Goal: Task Accomplishment & Management: Use online tool/utility

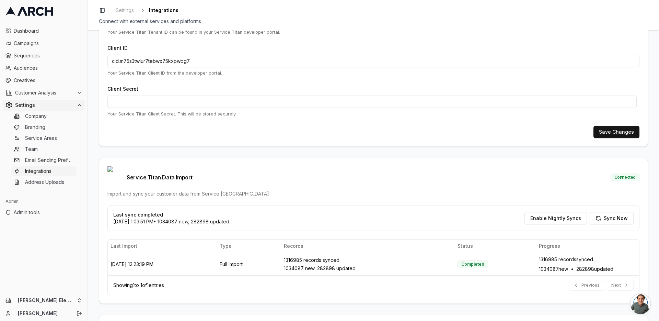
scroll to position [21, 0]
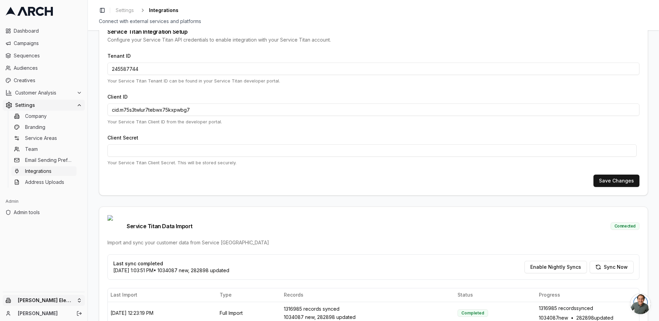
click at [78, 301] on html "Dashboard Campaigns Sequences Audiences Creatives Customer Analysis Settings Co…" at bounding box center [329, 160] width 659 height 321
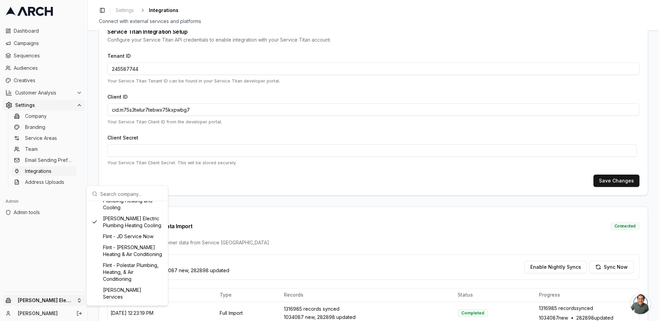
scroll to position [283, 0]
click at [134, 242] on div "Flint - JD Service Now" at bounding box center [127, 236] width 76 height 11
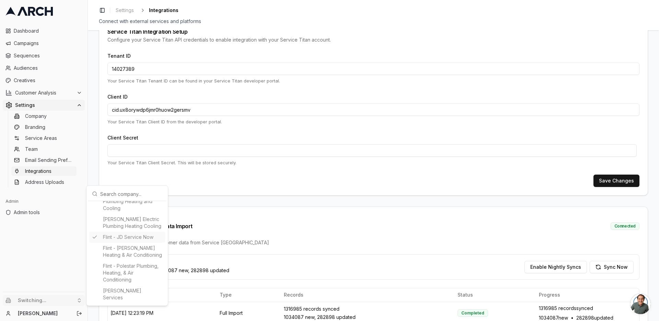
type input "14027389"
type input "cid.ux8orywdp6jmr0huow2gersmv"
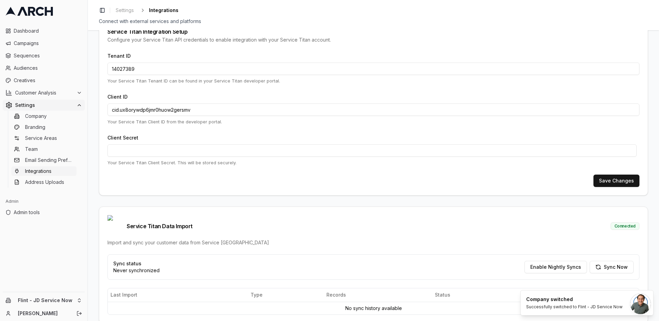
click at [243, 239] on div "Import and sync your customer data from Service [GEOGRAPHIC_DATA]" at bounding box center [374, 242] width 532 height 7
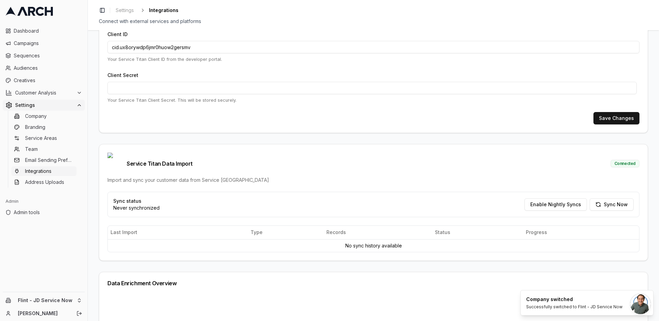
scroll to position [111, 0]
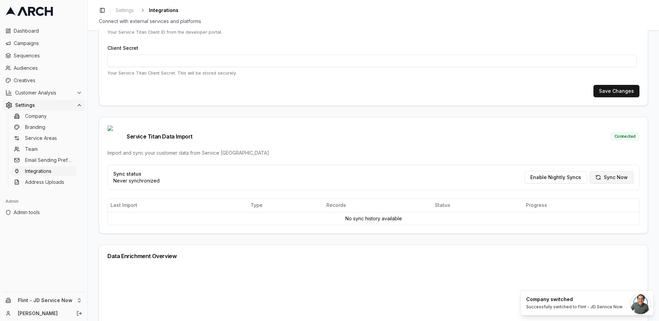
click at [612, 171] on button "Sync Now" at bounding box center [612, 177] width 44 height 12
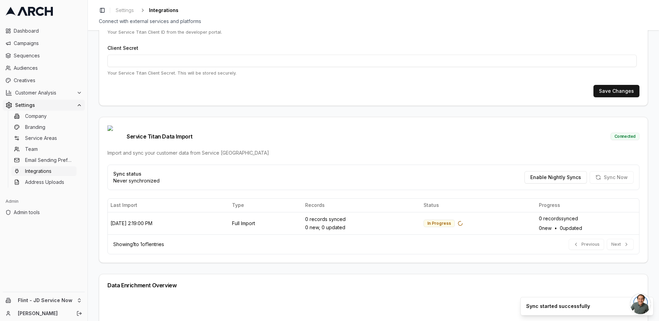
click at [92, 128] on div "Service Titan Integration Setup Configure your Service Titan API credentials to…" at bounding box center [374, 175] width 572 height 291
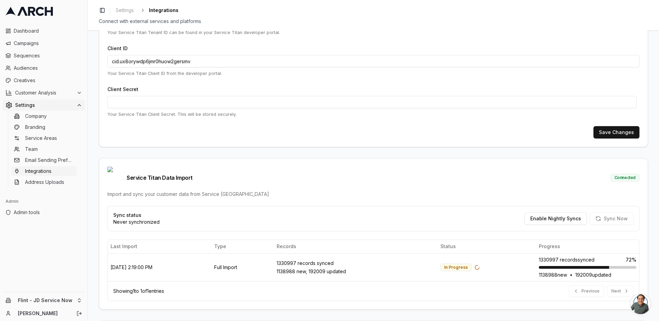
scroll to position [152, 0]
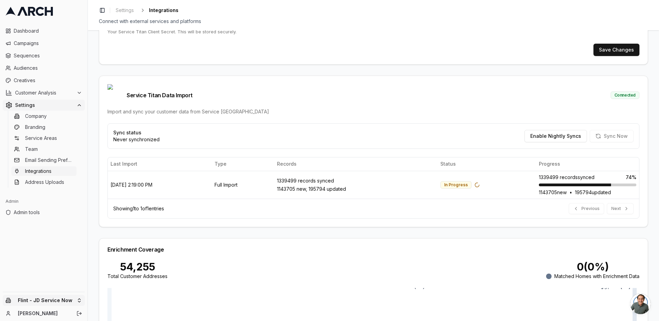
click at [77, 297] on html "Dashboard Campaigns Sequences Audiences Creatives Customer Analysis Settings Co…" at bounding box center [329, 160] width 659 height 321
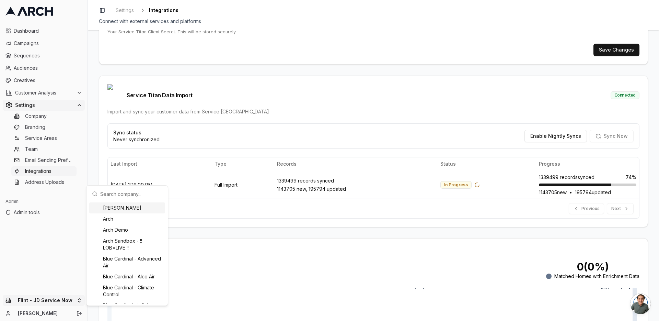
click at [123, 193] on input "text" at bounding box center [131, 194] width 62 height 14
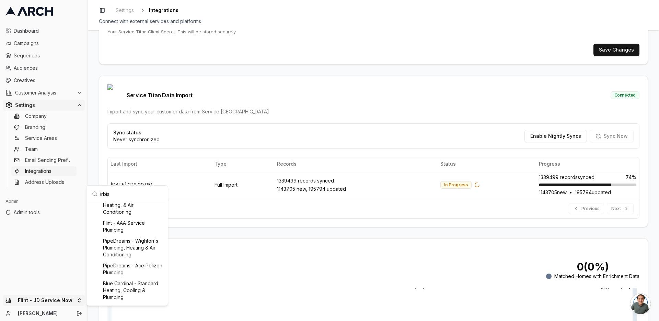
scroll to position [0, 0]
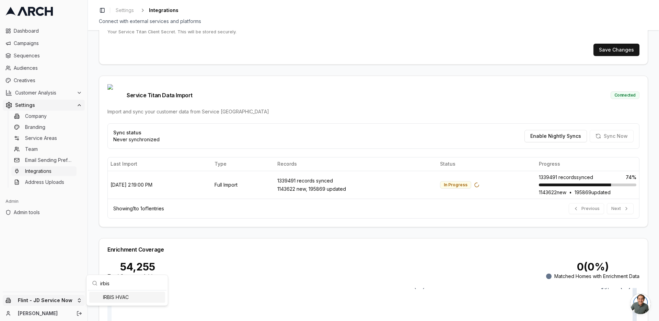
type input "irbis"
click at [134, 296] on div "IRBIS HVAC" at bounding box center [127, 297] width 76 height 11
type input "686965608"
type input "cid.8daqrpwymlyrucwzmcve09ol0"
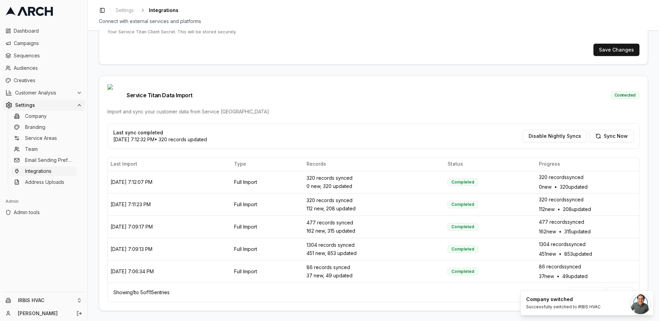
click at [32, 37] on ul "Dashboard Campaigns Sequences Audiences Creatives Customer Analysis Settings Co…" at bounding box center [44, 106] width 82 height 162
click at [30, 40] on span "Campaigns" at bounding box center [48, 43] width 68 height 7
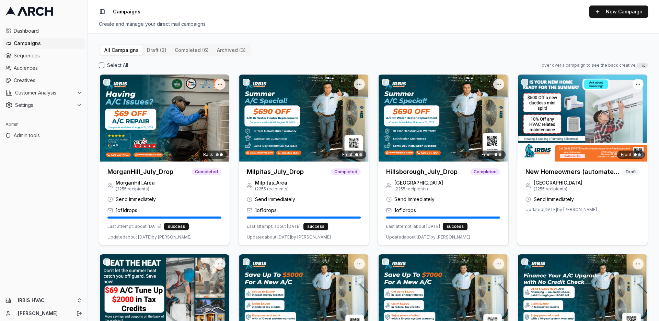
click at [184, 115] on img at bounding box center [164, 118] width 131 height 87
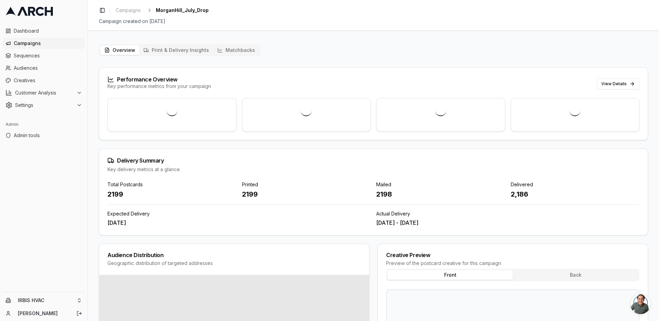
click at [241, 53] on button "Matchbacks" at bounding box center [236, 50] width 46 height 10
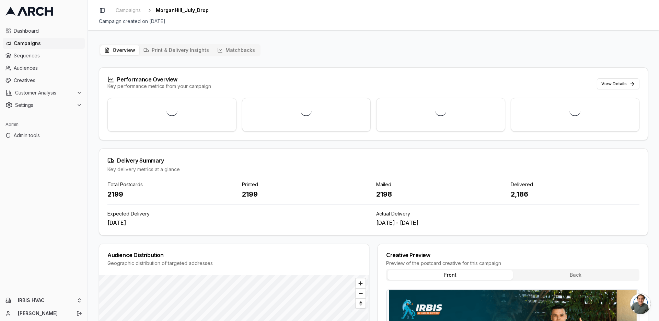
click at [241, 53] on button "Matchbacks" at bounding box center [236, 50] width 46 height 10
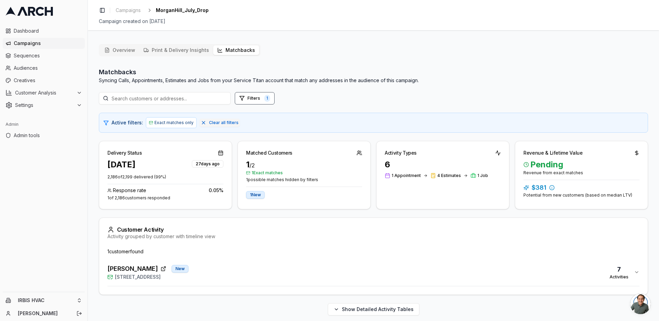
click at [115, 54] on button "Overview" at bounding box center [119, 50] width 39 height 10
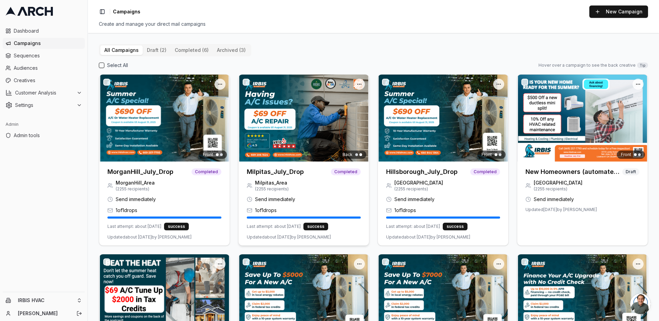
click at [278, 147] on img at bounding box center [304, 118] width 131 height 87
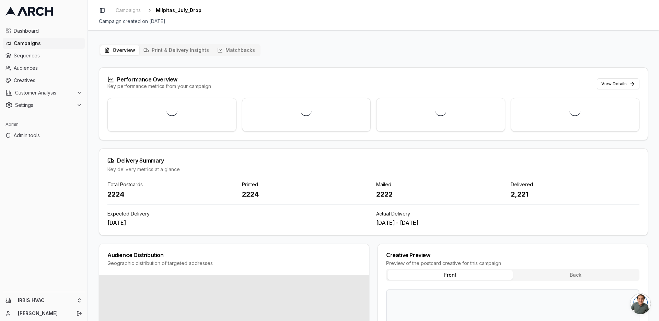
click at [222, 54] on button "Matchbacks" at bounding box center [236, 50] width 46 height 10
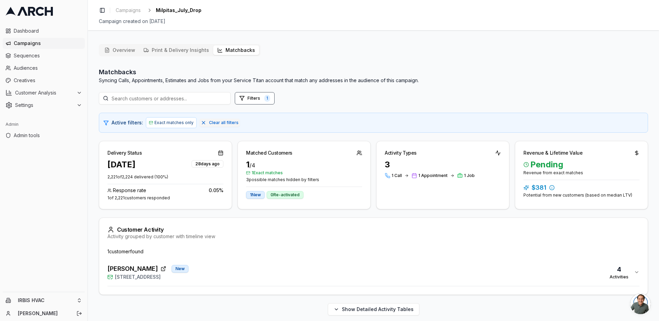
click at [260, 272] on div "Kathir Govind New 1549 Portola Drive, Milpitas, CA 95035 4 Activities" at bounding box center [371, 272] width 527 height 16
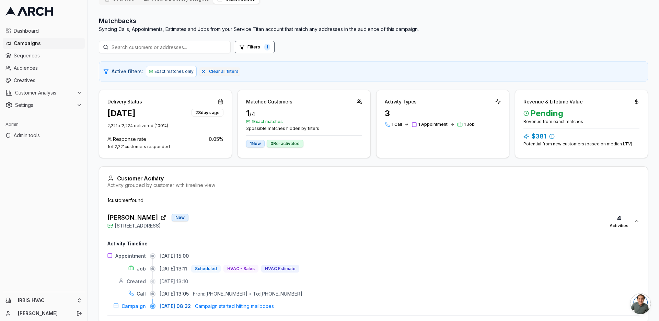
scroll to position [82, 0]
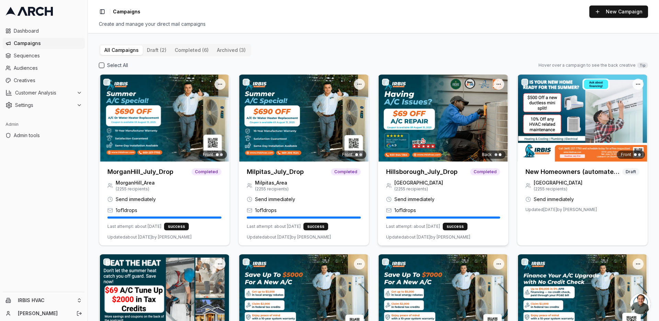
click at [419, 157] on div at bounding box center [443, 118] width 131 height 87
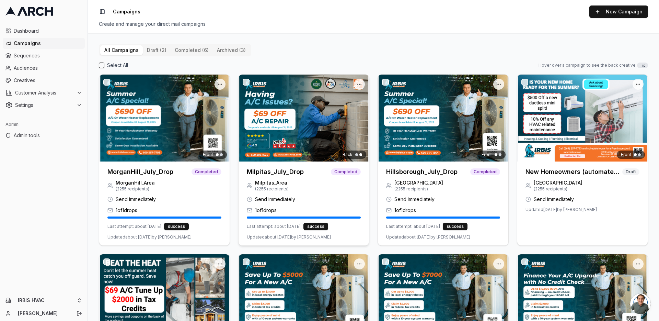
click at [302, 160] on img at bounding box center [304, 118] width 131 height 87
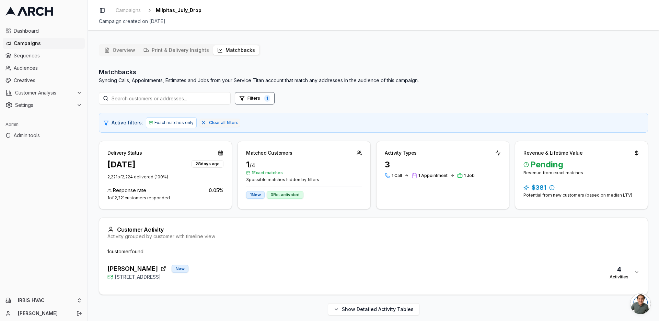
click at [237, 52] on button "Matchbacks" at bounding box center [236, 50] width 46 height 10
click at [225, 274] on div "Kathir Govind New 1549 Portola Drive, Milpitas, CA 95035 4 Activities" at bounding box center [371, 272] width 527 height 16
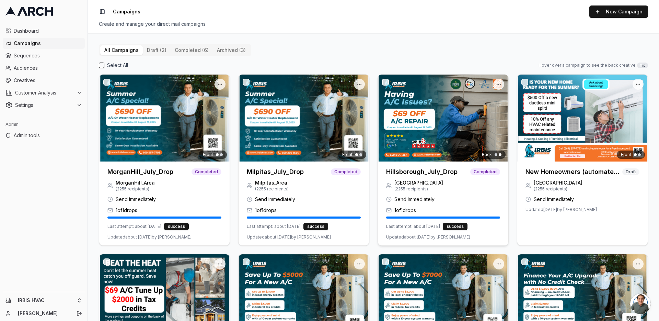
click at [393, 143] on div "Back" at bounding box center [443, 118] width 131 height 87
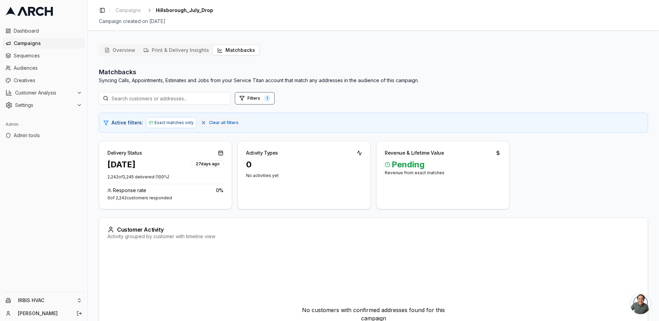
click at [220, 49] on button "Matchbacks" at bounding box center [236, 50] width 46 height 10
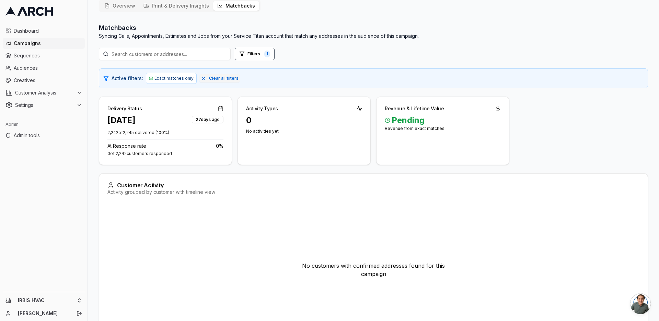
scroll to position [79, 0]
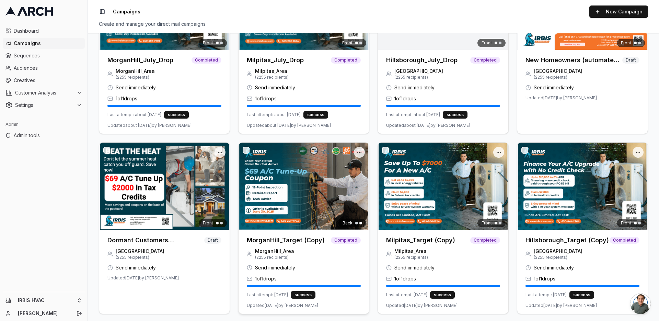
scroll to position [115, 0]
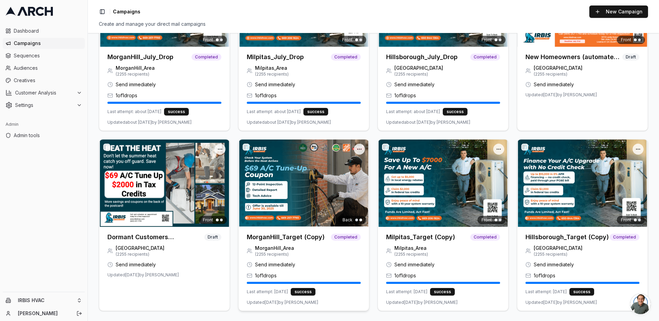
click at [307, 209] on img at bounding box center [304, 182] width 131 height 87
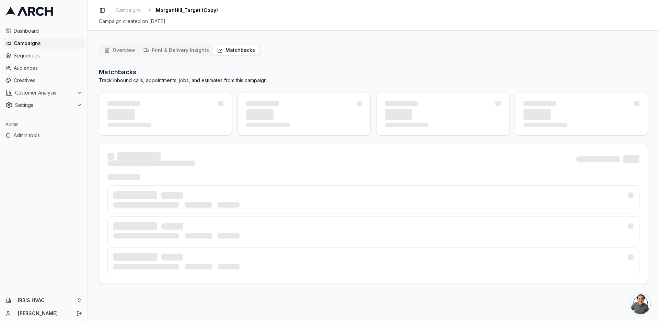
click at [235, 50] on button "Matchbacks" at bounding box center [236, 50] width 46 height 10
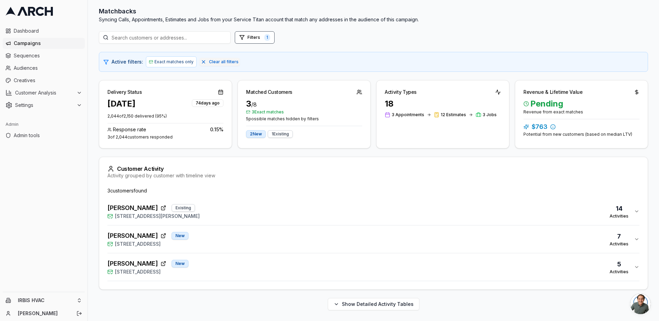
scroll to position [61, 0]
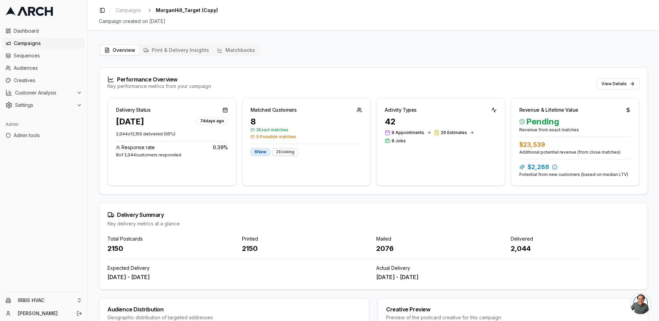
click at [231, 52] on button "Matchbacks" at bounding box center [236, 50] width 46 height 10
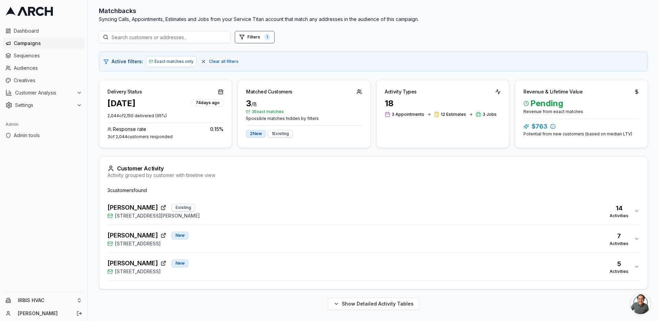
click at [271, 210] on div "Maria Martinez Existing 400 West Edmundson Avenue, Morgan Hill, CA 95037 14 Act…" at bounding box center [371, 211] width 527 height 16
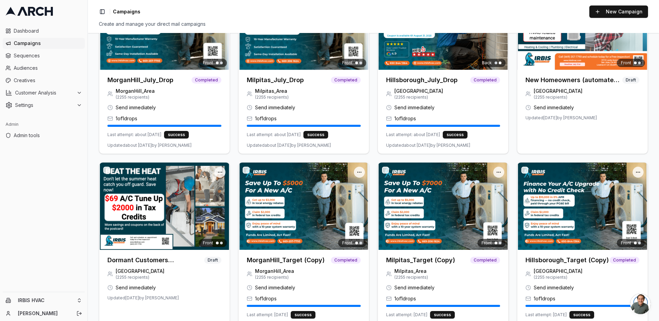
scroll to position [115, 0]
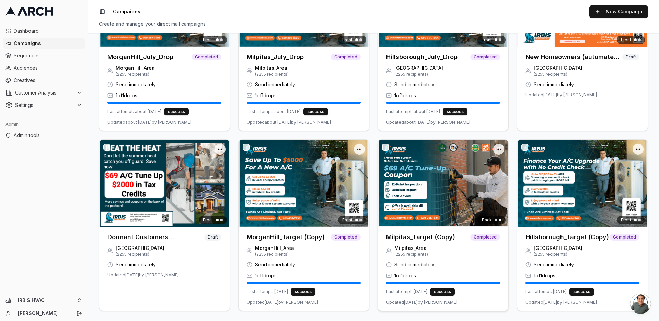
click at [413, 177] on img at bounding box center [443, 182] width 131 height 87
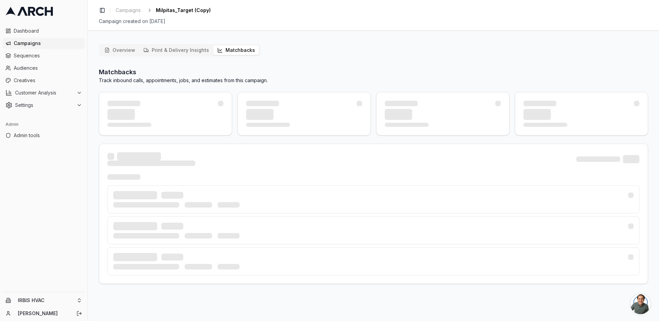
click at [239, 55] on button "Matchbacks" at bounding box center [236, 50] width 46 height 10
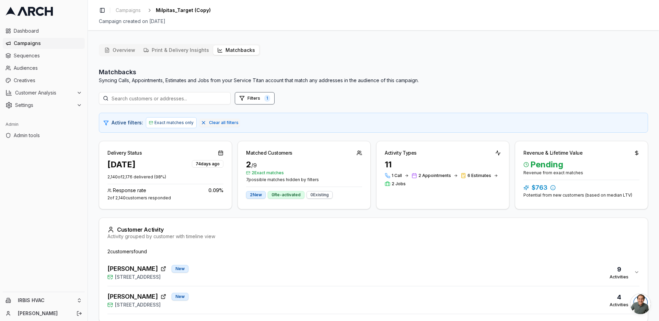
click at [260, 236] on div "Activity grouped by customer with timeline view" at bounding box center [374, 236] width 532 height 7
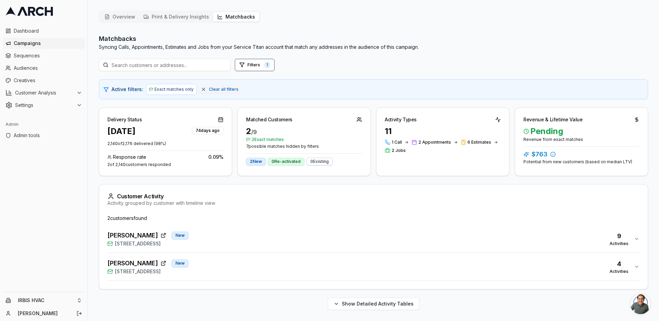
click at [260, 236] on div "Aswini Atibudhi New 1397 Yosemite Drive, Milpitas, CA 95035 9 Activities" at bounding box center [371, 238] width 527 height 16
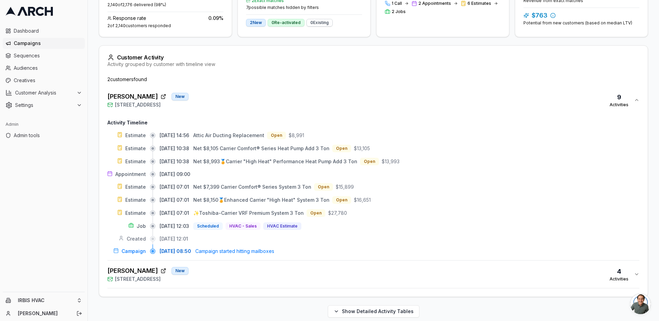
scroll to position [180, 0]
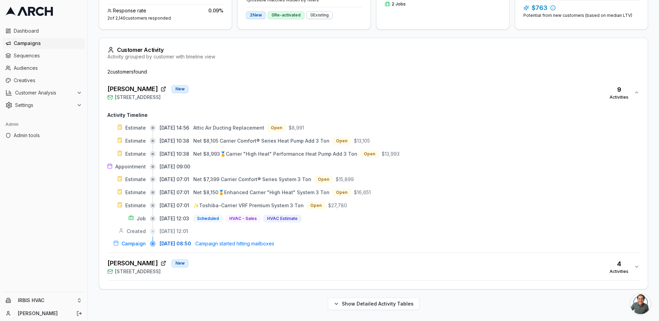
click at [286, 274] on div "Kathir Govind New 1549 Portola Drive, Milpitas, CA 95035 4 Activities" at bounding box center [371, 266] width 527 height 16
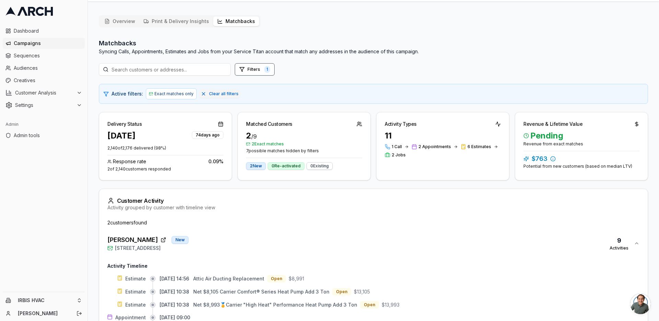
scroll to position [0, 0]
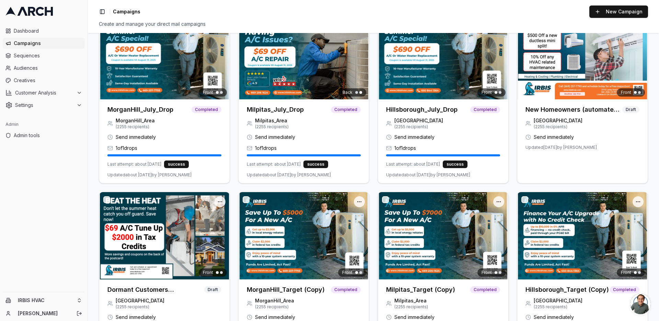
scroll to position [114, 0]
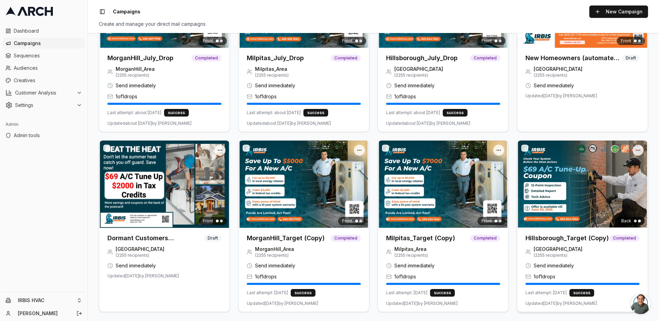
click at [583, 191] on img at bounding box center [583, 183] width 131 height 87
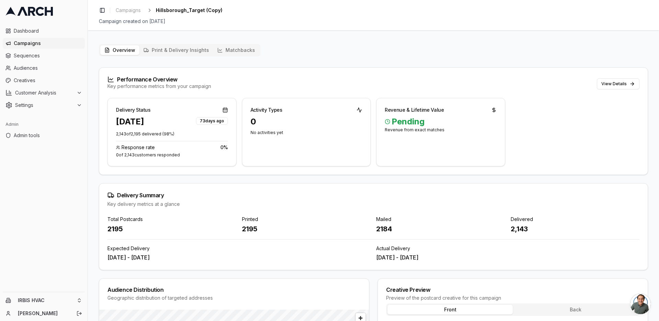
click at [241, 50] on button "Matchbacks" at bounding box center [236, 50] width 46 height 10
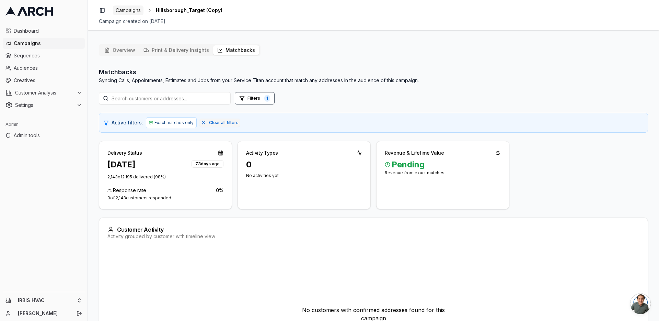
click at [131, 14] on link "Campaigns" at bounding box center [128, 10] width 31 height 10
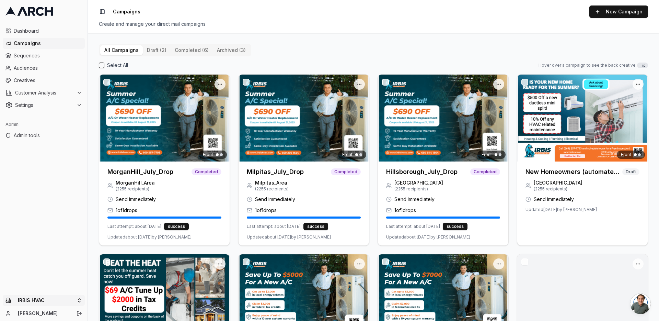
click at [79, 302] on html "Dashboard Campaigns Sequences Audiences Creatives Customer Analysis Settings Ad…" at bounding box center [329, 160] width 659 height 321
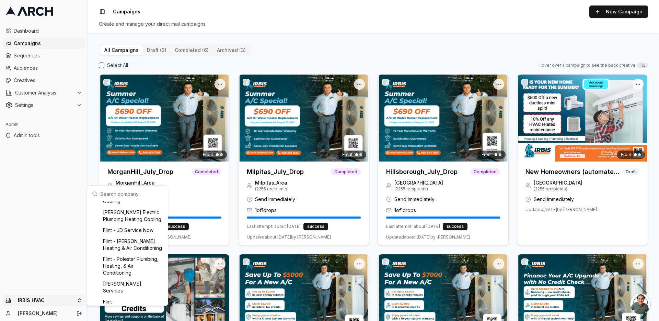
scroll to position [289, 0]
click at [144, 236] on div "Flint - JD Service Now" at bounding box center [127, 230] width 76 height 11
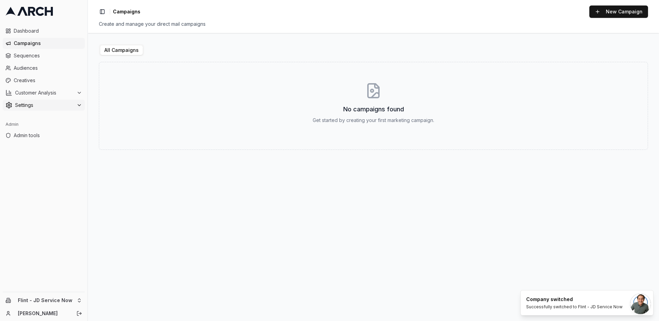
click at [76, 108] on div "Settings" at bounding box center [43, 105] width 77 height 7
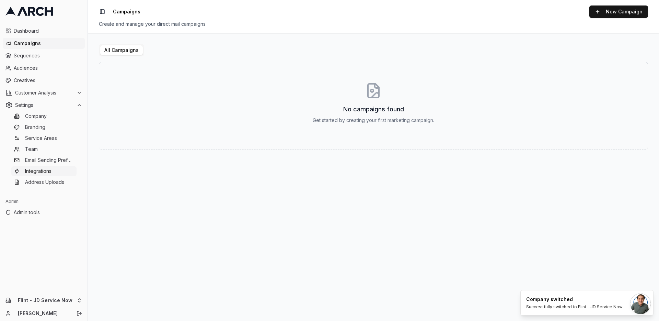
click at [64, 168] on link "Integrations" at bounding box center [43, 171] width 65 height 10
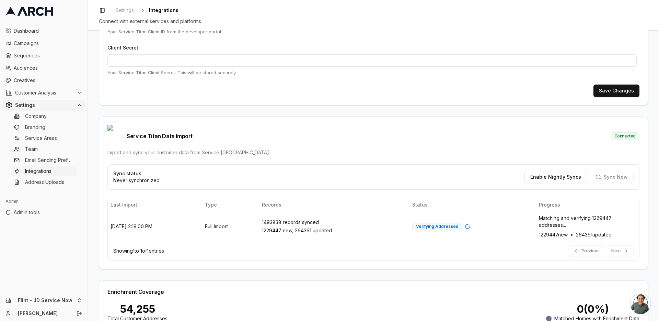
scroll to position [264, 0]
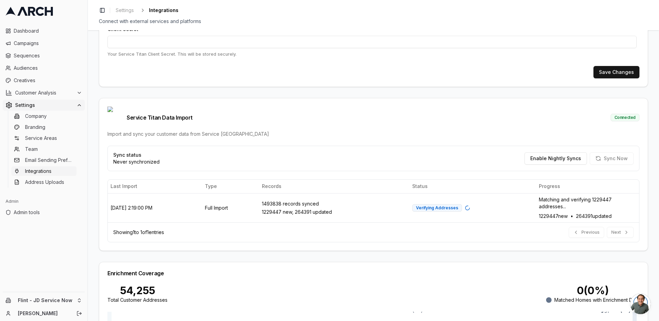
scroll to position [130, 0]
click at [77, 301] on html "Dashboard Campaigns Sequences Audiences Creatives Customer Analysis Settings Co…" at bounding box center [329, 160] width 659 height 321
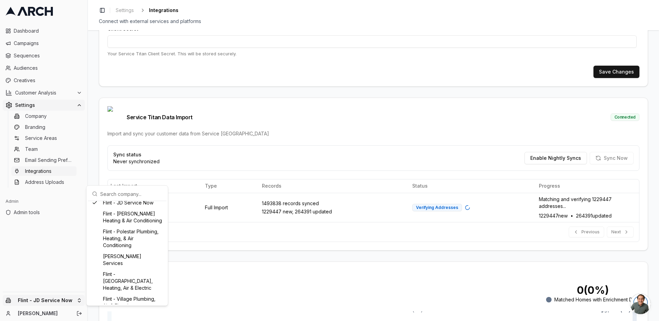
scroll to position [317, 0]
click at [132, 226] on div "Flint - Jerry Kelly Heating & Air Conditioning" at bounding box center [127, 217] width 76 height 18
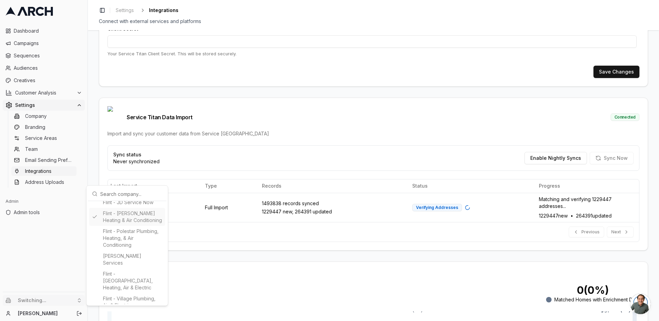
type input "490228514"
type input "cid.qpz0oqk8e8dh5wfwm3ob9y05a"
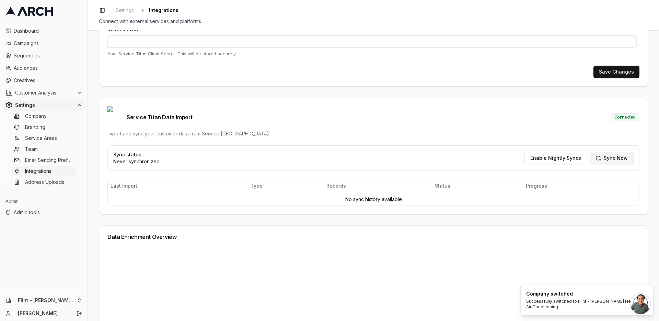
click at [610, 152] on button "Sync Now" at bounding box center [612, 158] width 44 height 12
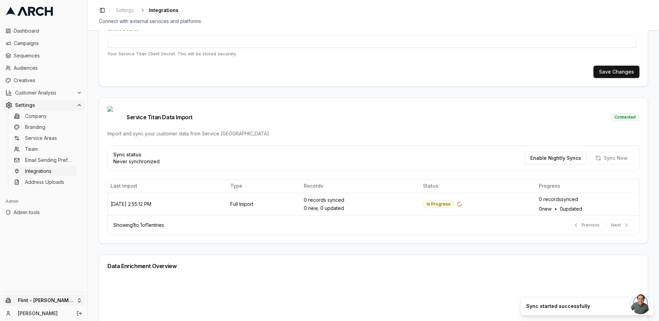
click at [75, 302] on html "Dashboard Campaigns Sequences Audiences Creatives Customer Analysis Settings Co…" at bounding box center [329, 160] width 659 height 321
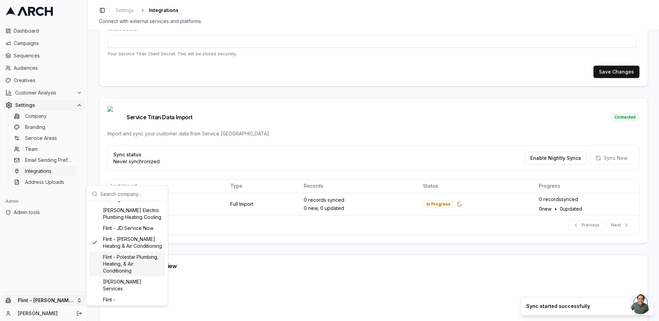
scroll to position [289, 0]
click at [125, 237] on div "Flint - JD Service Now" at bounding box center [127, 231] width 76 height 11
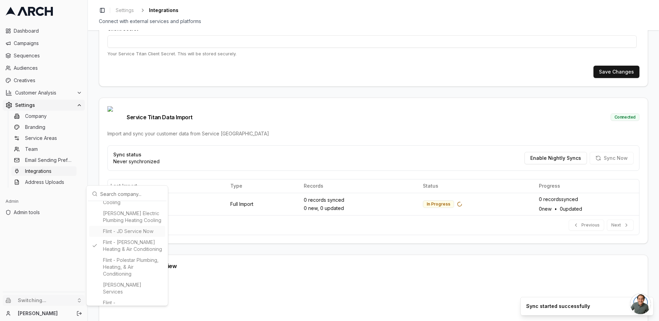
type input "14027389"
type input "cid.ux8orywdp6jmr0huow2gersmv"
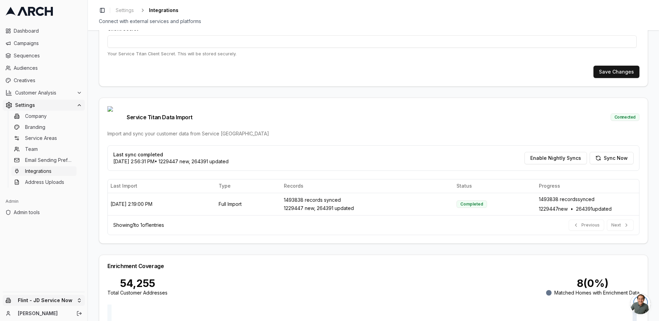
click at [75, 297] on html "Dashboard Campaigns Sequences Audiences Creatives Customer Analysis Settings Co…" at bounding box center [329, 160] width 659 height 321
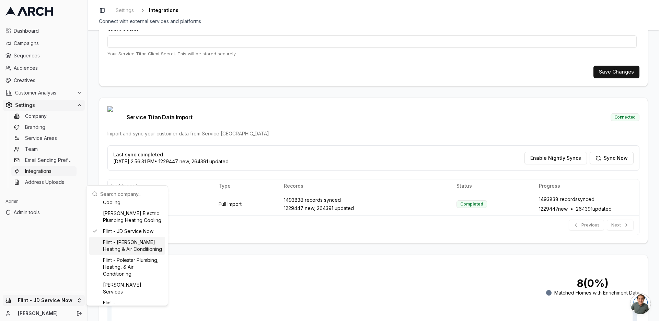
click at [137, 255] on div "Flint - Jerry Kelly Heating & Air Conditioning" at bounding box center [127, 246] width 76 height 18
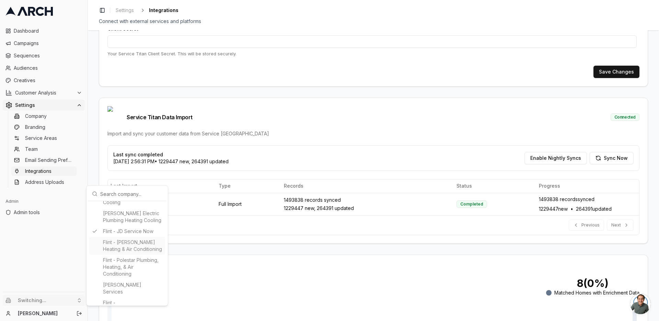
type input "490228514"
type input "cid.qpz0oqk8e8dh5wfwm3ob9y05a"
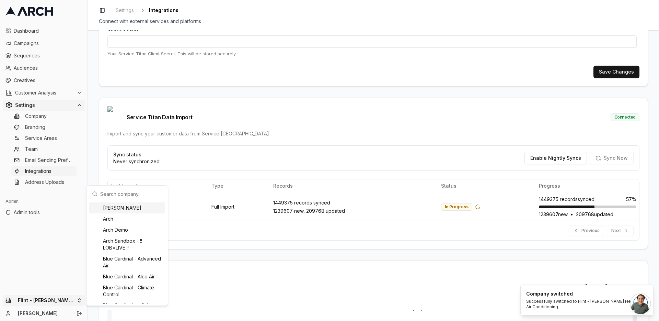
click at [72, 302] on html "Dashboard Campaigns Sequences Audiences Creatives Customer Analysis Settings Co…" at bounding box center [329, 160] width 659 height 321
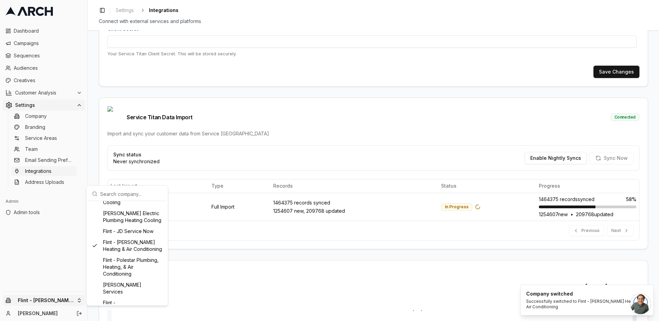
scroll to position [330, 0]
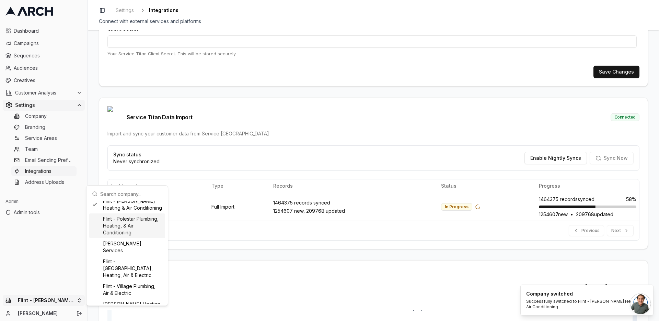
click at [139, 238] on div "Flint - Polestar Plumbing, Heating, & Air Conditioning" at bounding box center [127, 225] width 76 height 25
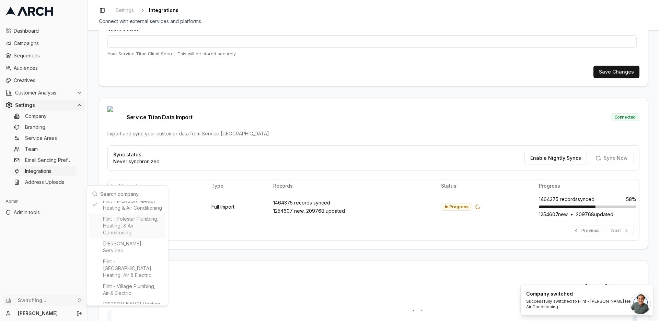
type input "419135808"
type input "cid.5nrc7tu63iqpurthqf7c92hic"
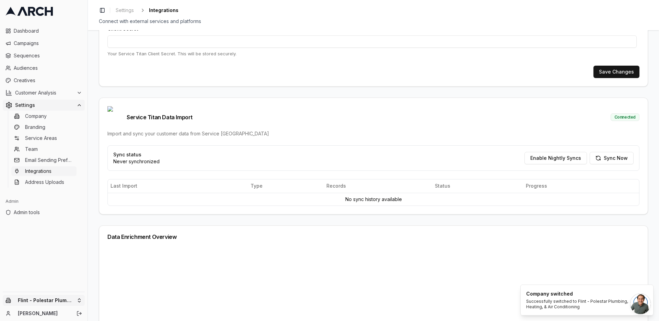
click at [74, 299] on html "Dashboard Campaigns Sequences Audiences Creatives Customer Analysis Settings Co…" at bounding box center [329, 160] width 659 height 321
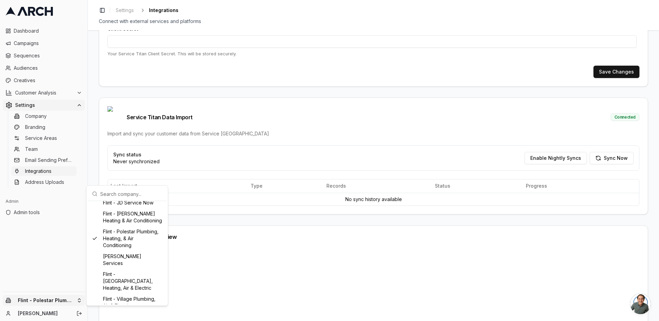
scroll to position [305, 0]
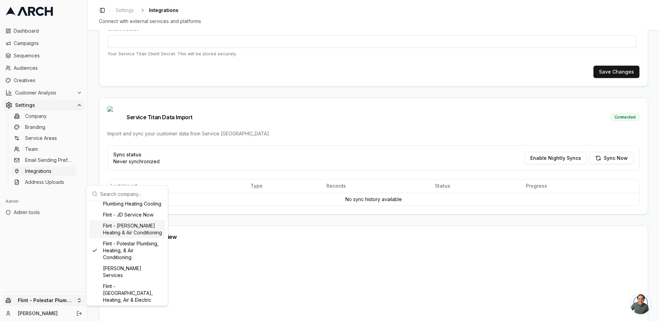
click at [138, 238] on div "Flint - [PERSON_NAME] Heating & Air Conditioning" at bounding box center [127, 229] width 76 height 18
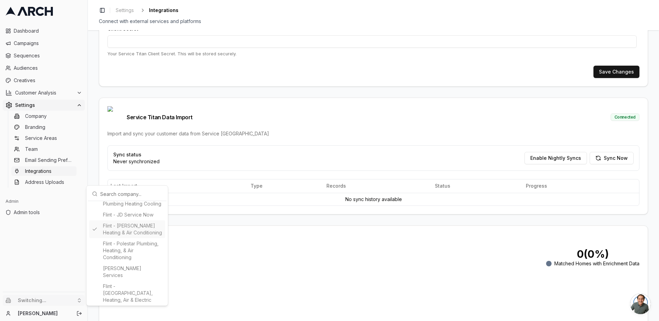
type input "490228514"
type input "cid.qpz0oqk8e8dh5wfwm3ob9y05a"
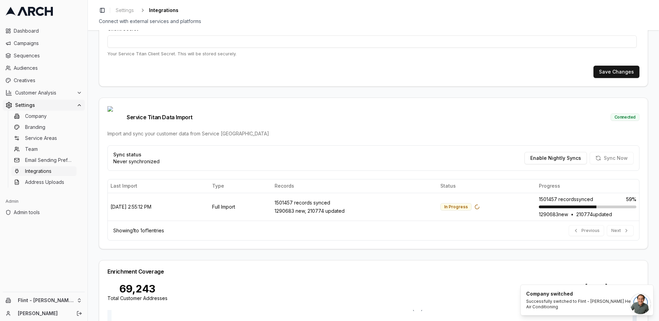
click at [96, 188] on div "Service Titan Integration Setup Configure your Service Titan API credentials to…" at bounding box center [374, 175] width 572 height 291
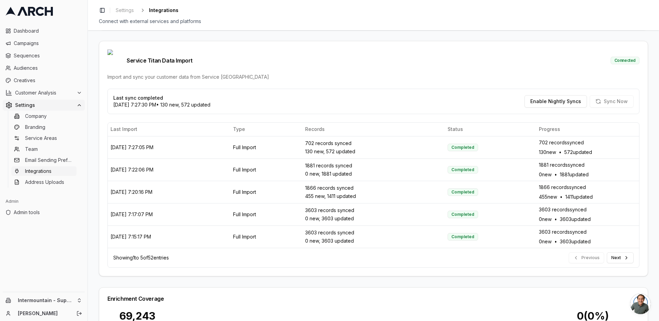
scroll to position [212, 0]
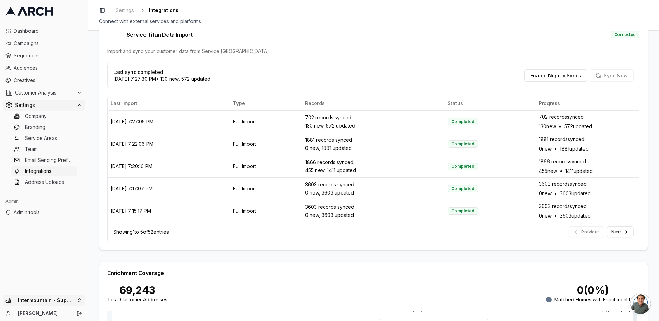
click at [82, 299] on html "Dashboard Campaigns Sequences Audiences Creatives Customer Analysis Settings Co…" at bounding box center [329, 160] width 659 height 321
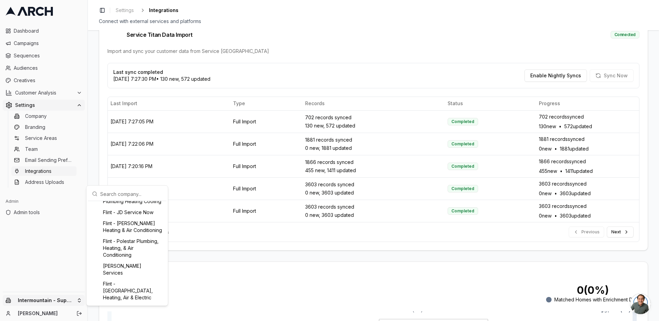
scroll to position [302, 0]
click at [134, 241] on div "Flint - [PERSON_NAME] Heating & Air Conditioning" at bounding box center [127, 233] width 76 height 18
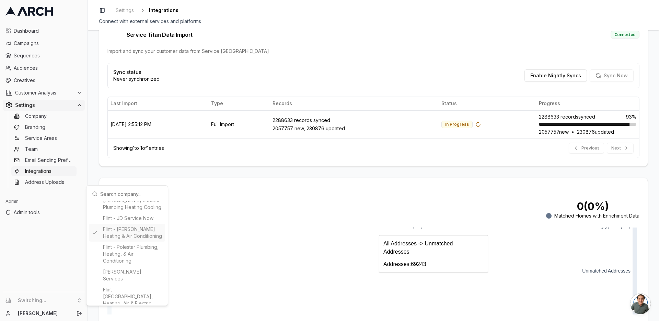
click at [96, 162] on html "Dashboard Campaigns Sequences Audiences Creatives Customer Analysis Settings Co…" at bounding box center [329, 160] width 659 height 321
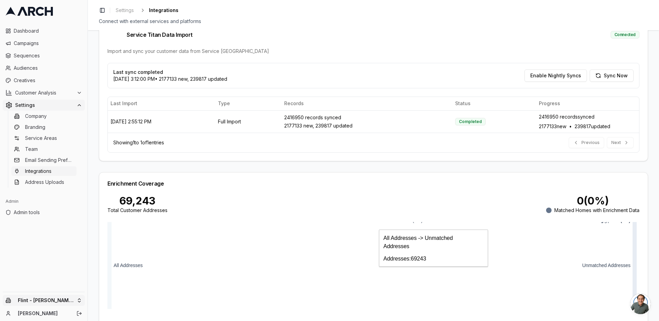
click at [78, 299] on html "Dashboard Campaigns Sequences Audiences Creatives Customer Analysis Settings Co…" at bounding box center [329, 160] width 659 height 321
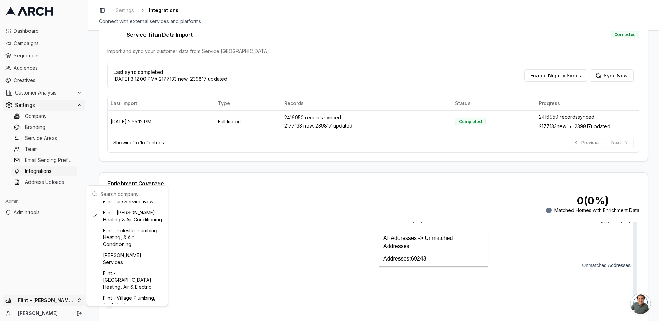
scroll to position [316, 0]
click at [120, 251] on div "Flint - Polestar Plumbing, Heating, & Air Conditioning" at bounding box center [127, 239] width 76 height 25
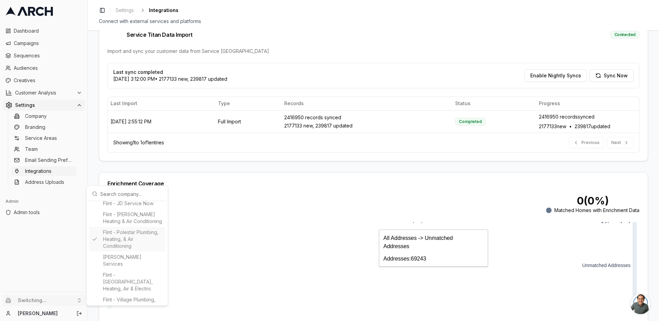
type input "419135808"
type input "cid.5nrc7tu63iqpurthqf7c92hic"
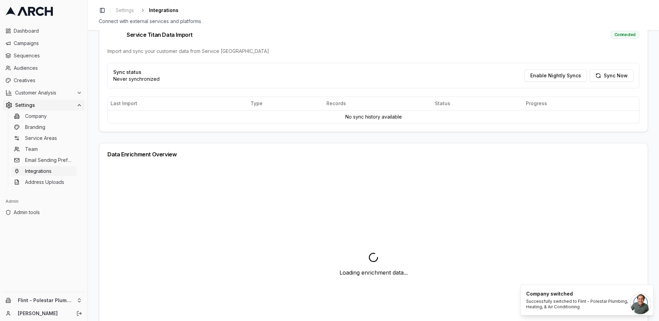
click at [96, 123] on div "Service Titan Integration Setup Configure your Service Titan API credentials to…" at bounding box center [374, 175] width 572 height 291
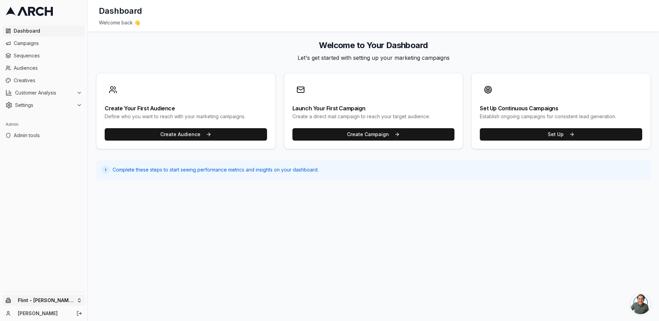
click at [69, 298] on html "Dashboard Campaigns Sequences Audiences Creatives Customer Analysis Settings Ad…" at bounding box center [329, 160] width 659 height 321
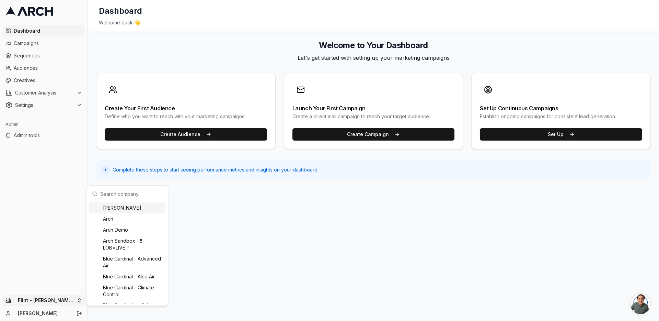
click at [110, 196] on input "text" at bounding box center [131, 194] width 62 height 14
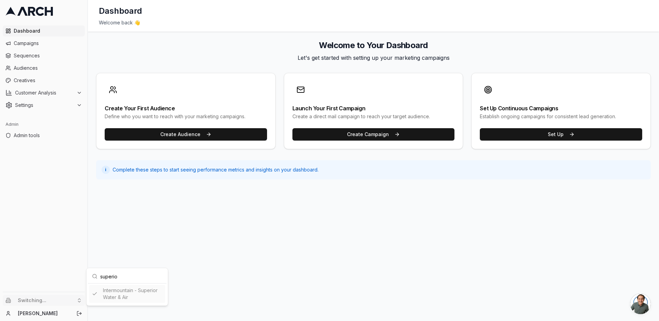
type input "superio"
click at [54, 71] on html "Dashboard Campaigns Sequences Audiences Creatives Customer Analysis Settings Ad…" at bounding box center [329, 160] width 659 height 321
click at [39, 46] on span "Campaigns" at bounding box center [48, 43] width 68 height 7
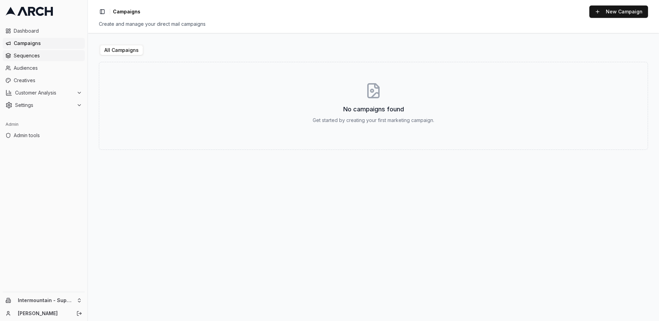
click at [43, 55] on span "Sequences" at bounding box center [48, 55] width 68 height 7
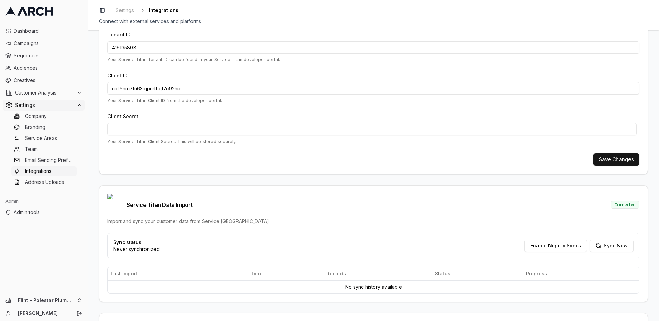
scroll to position [49, 0]
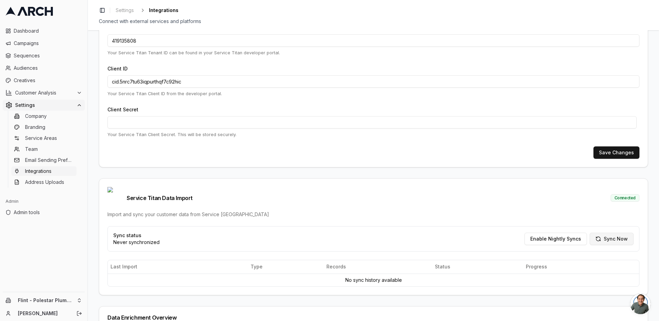
click at [608, 233] on button "Sync Now" at bounding box center [612, 239] width 44 height 12
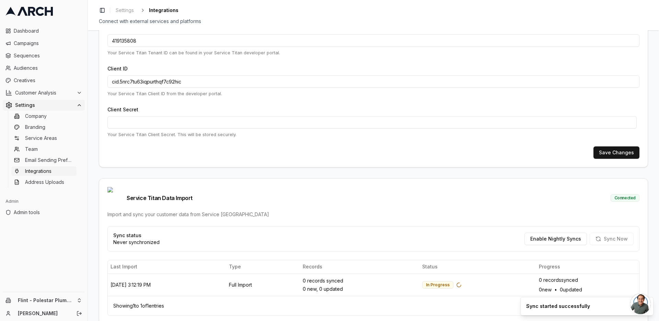
click at [653, 212] on div "Service Titan Integration Setup Configure your Service Titan API credentials to…" at bounding box center [374, 175] width 572 height 291
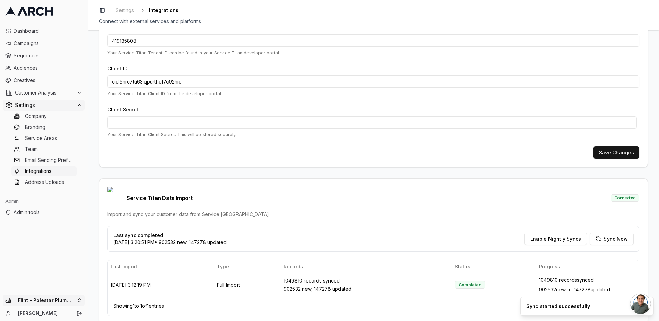
click at [77, 299] on html "Dashboard Campaigns Sequences Audiences Creatives Customer Analysis Settings Co…" at bounding box center [329, 160] width 659 height 321
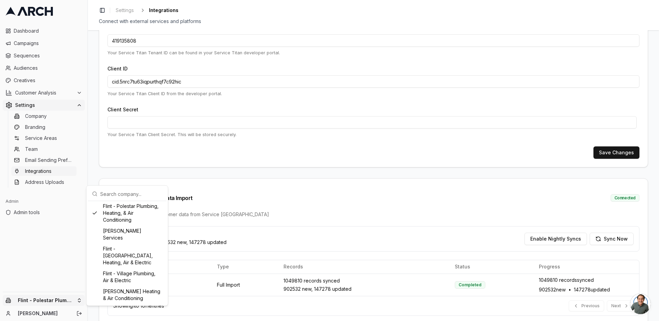
scroll to position [344, 0]
click at [129, 242] on div "[PERSON_NAME] Services" at bounding box center [127, 233] width 76 height 18
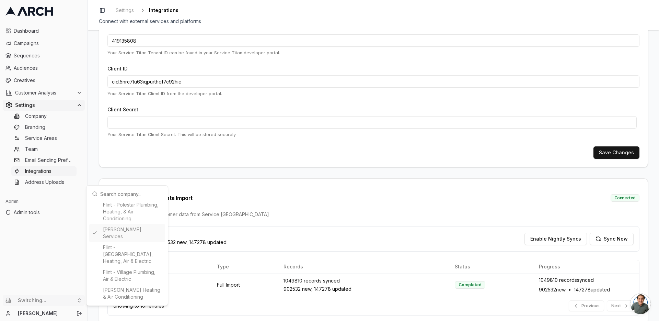
type input "30135463"
type input "cid.mw73kypqi1wievy0t71jberoc"
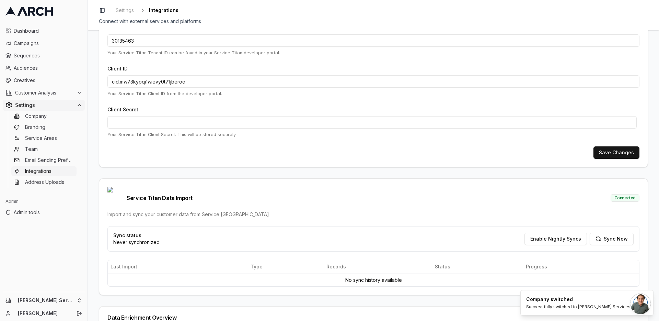
click at [95, 166] on div "Service Titan Integration Setup Configure your Service Titan API credentials to…" at bounding box center [374, 175] width 572 height 291
click at [612, 233] on button "Sync Now" at bounding box center [612, 239] width 44 height 12
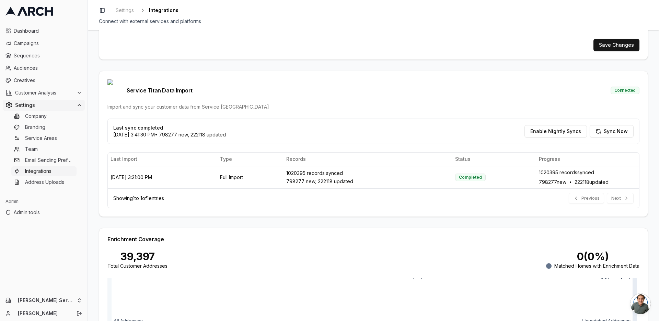
scroll to position [81, 0]
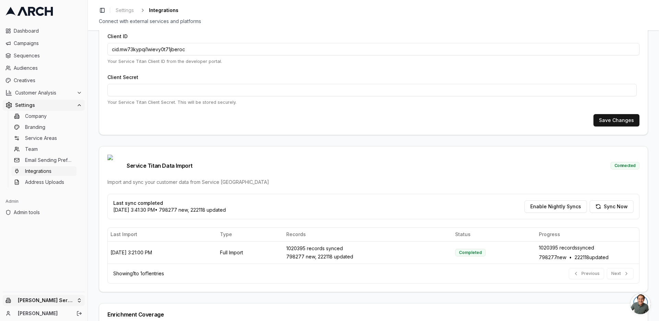
click at [82, 302] on html "Dashboard Campaigns Sequences Audiences Creatives Customer Analysis Settings Co…" at bounding box center [329, 160] width 659 height 321
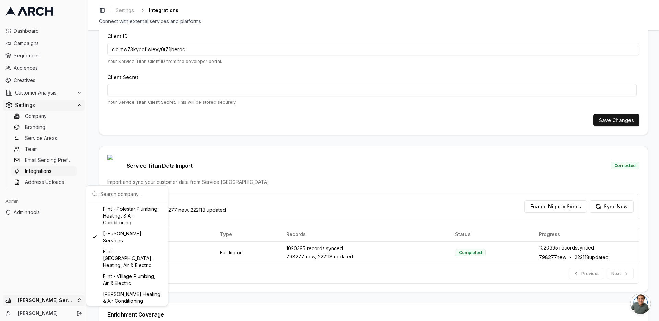
scroll to position [348, 0]
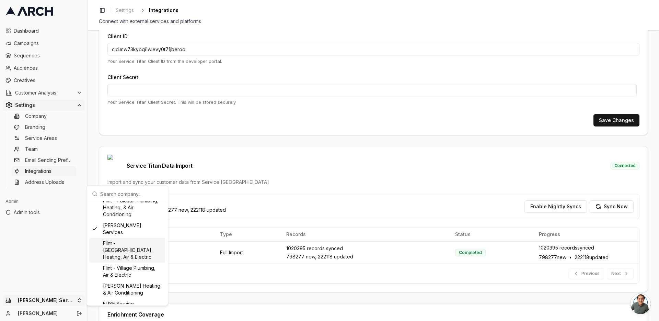
click at [121, 261] on div "Flint - [GEOGRAPHIC_DATA], Heating, Air & Electric" at bounding box center [127, 250] width 76 height 25
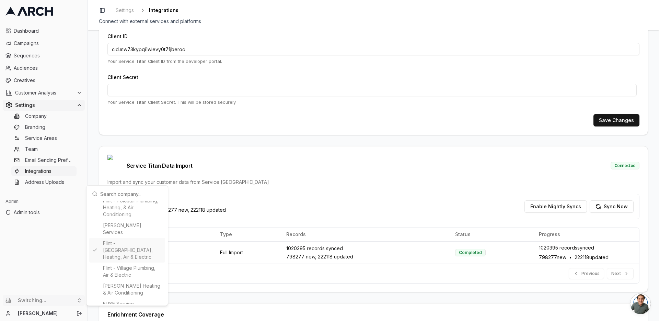
type input "765118277"
type input "cid.7b7mu7njabneoiyhj3fq8h1f2"
click at [436, 183] on html "Dashboard Campaigns Sequences Audiences Creatives Customer Analysis Settings Co…" at bounding box center [329, 160] width 659 height 321
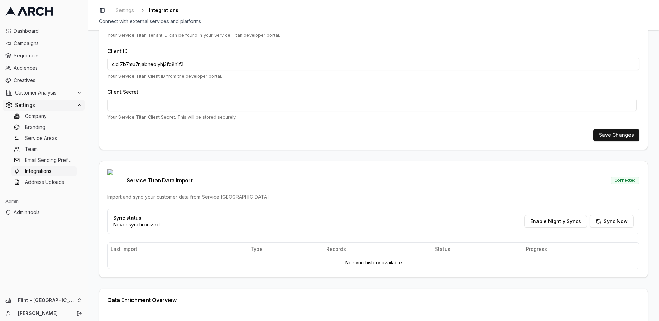
scroll to position [68, 0]
click at [592, 214] on button "Sync Now" at bounding box center [612, 220] width 44 height 12
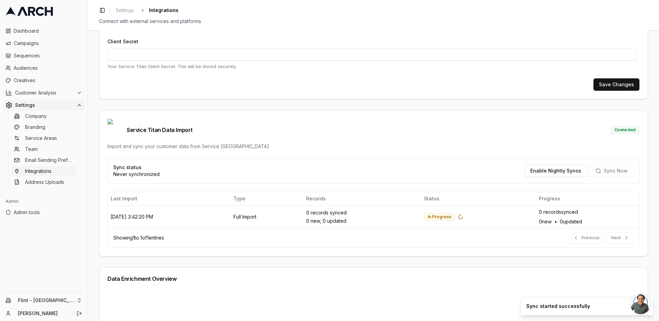
scroll to position [124, 0]
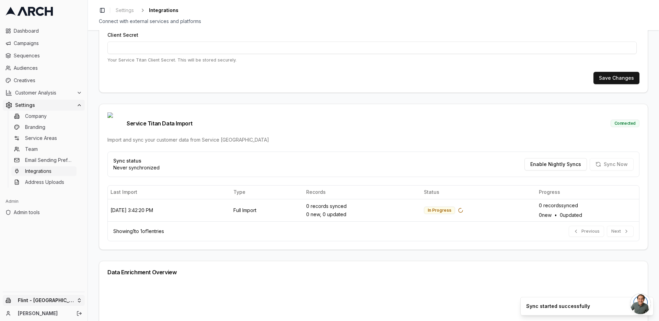
click at [81, 297] on html "Dashboard Campaigns Sequences Audiences Creatives Customer Analysis Settings Co…" at bounding box center [329, 160] width 659 height 321
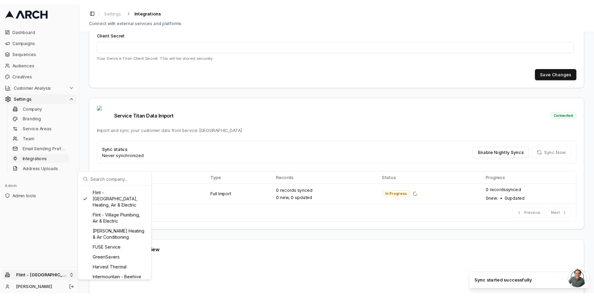
scroll to position [383, 0]
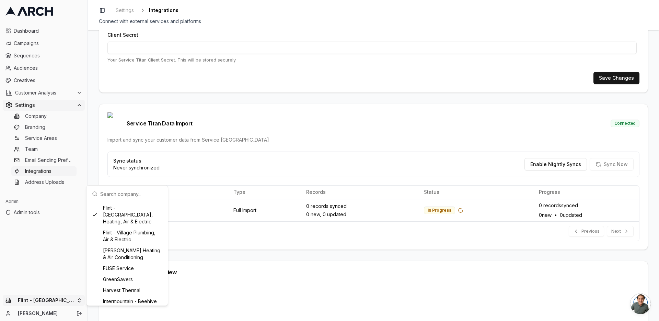
click at [93, 159] on html "Dashboard Campaigns Sequences Audiences Creatives Customer Analysis Settings Co…" at bounding box center [329, 160] width 659 height 321
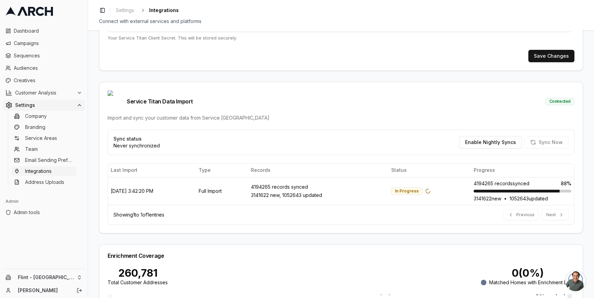
scroll to position [146, 0]
